Goal: Navigation & Orientation: Find specific page/section

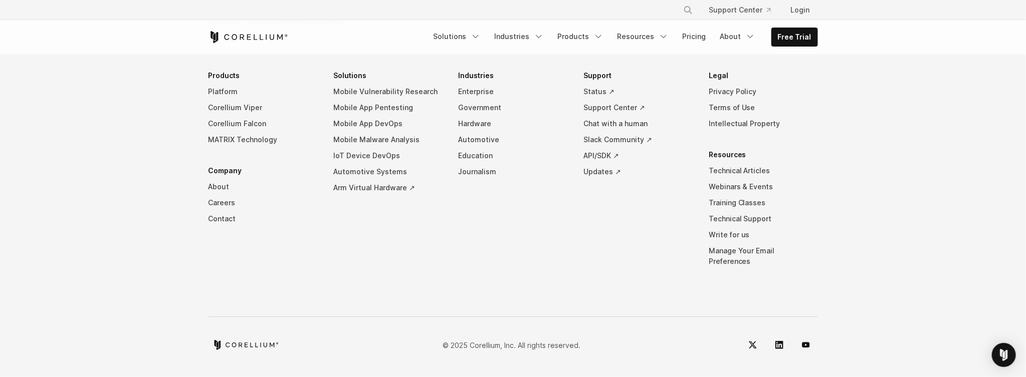
scroll to position [8354, 0]
click at [212, 195] on link "About" at bounding box center [262, 187] width 109 height 16
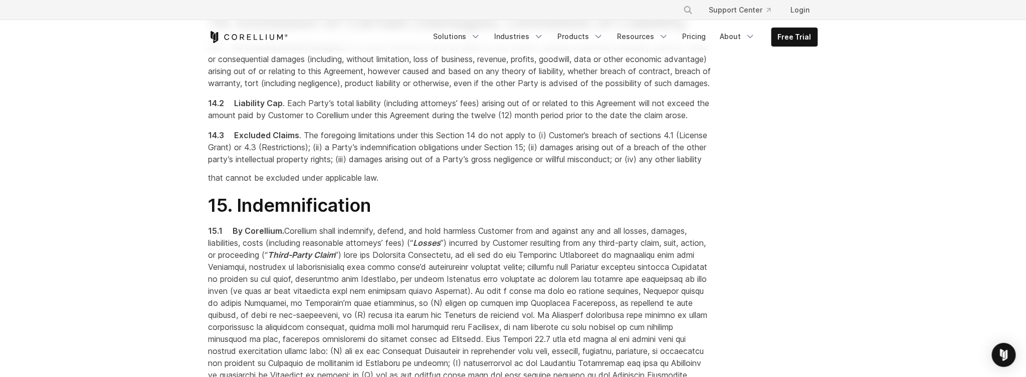
scroll to position [4947, 0]
